Goal: Navigation & Orientation: Find specific page/section

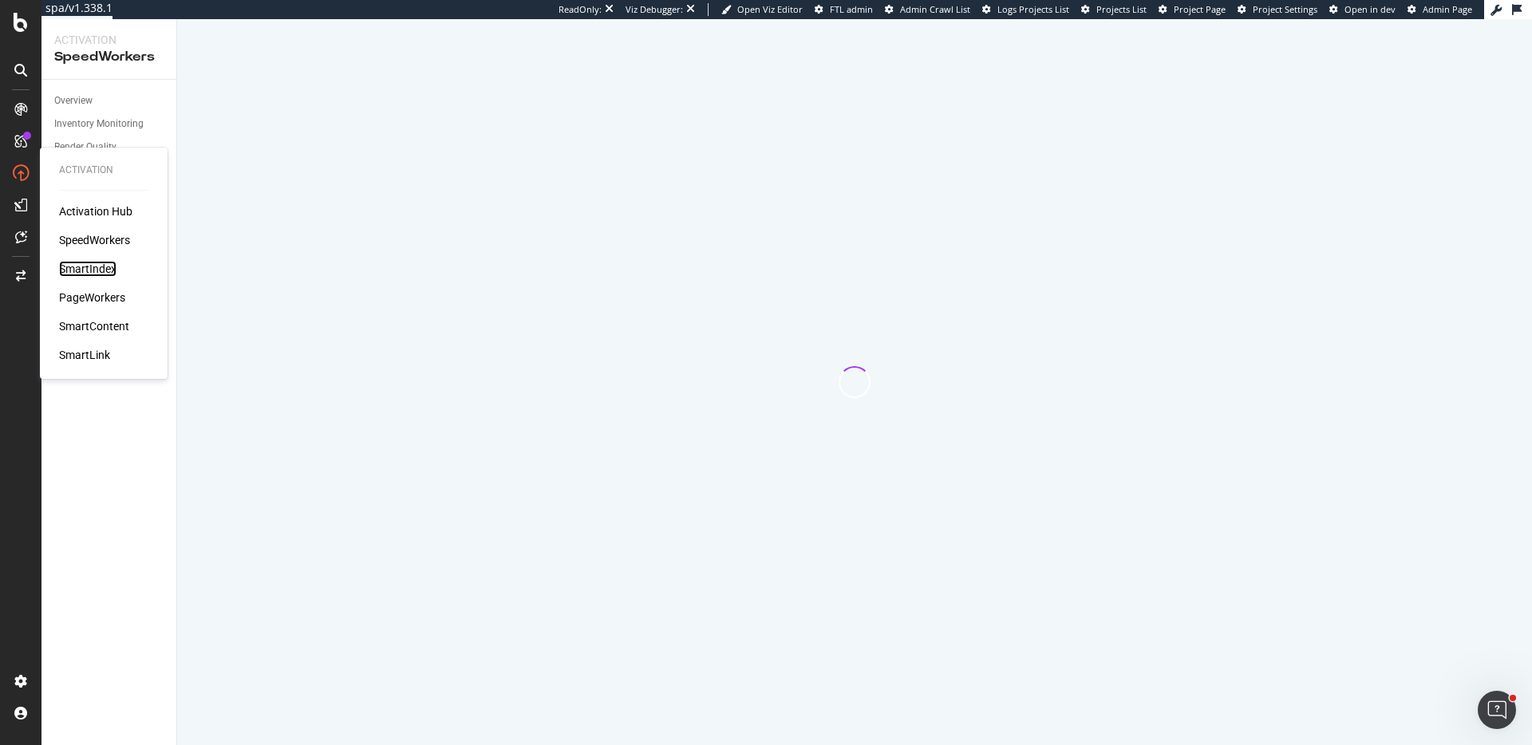
click at [112, 271] on div "SmartIndex" at bounding box center [87, 269] width 57 height 16
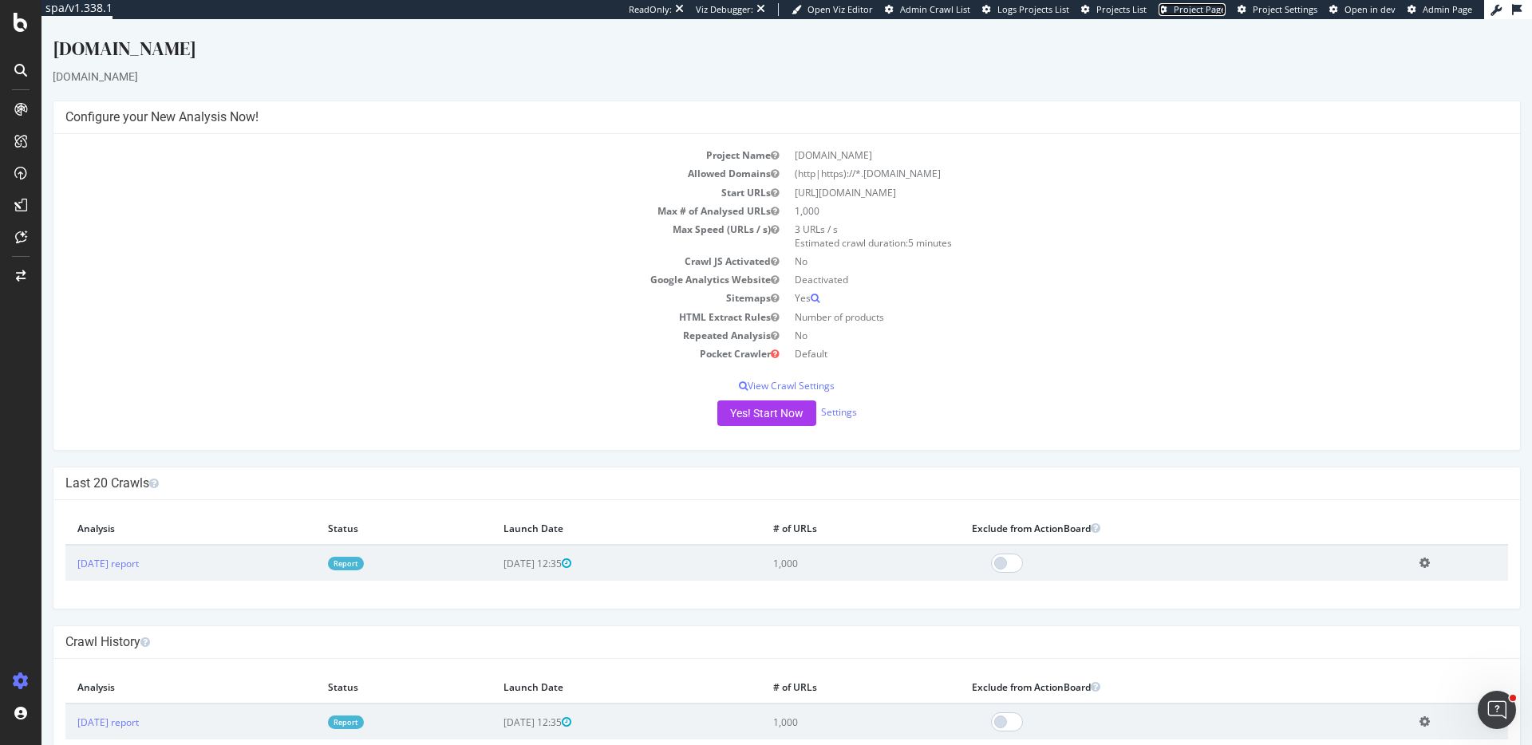
click at [1199, 10] on span "Project Page" at bounding box center [1200, 9] width 52 height 12
